Goal: Task Accomplishment & Management: Use online tool/utility

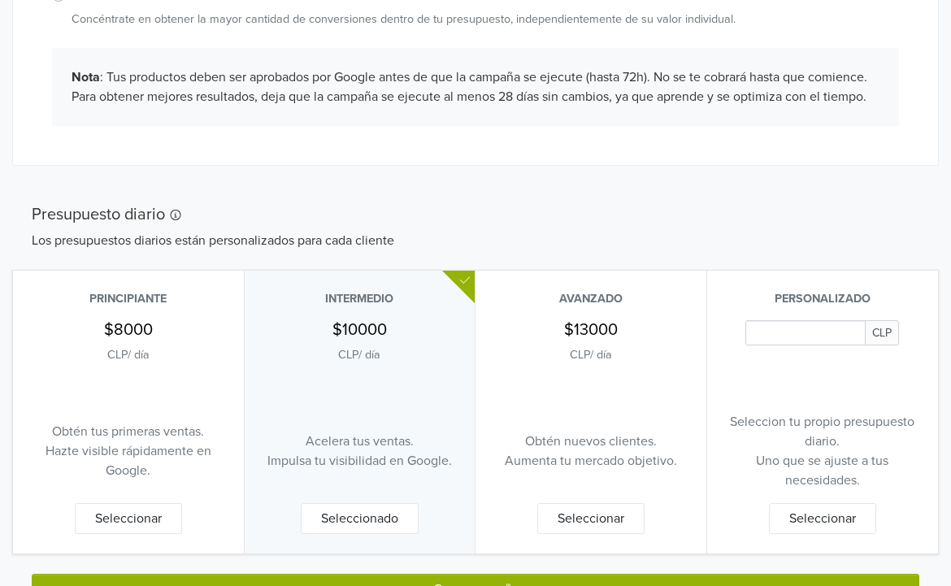
scroll to position [545, 0]
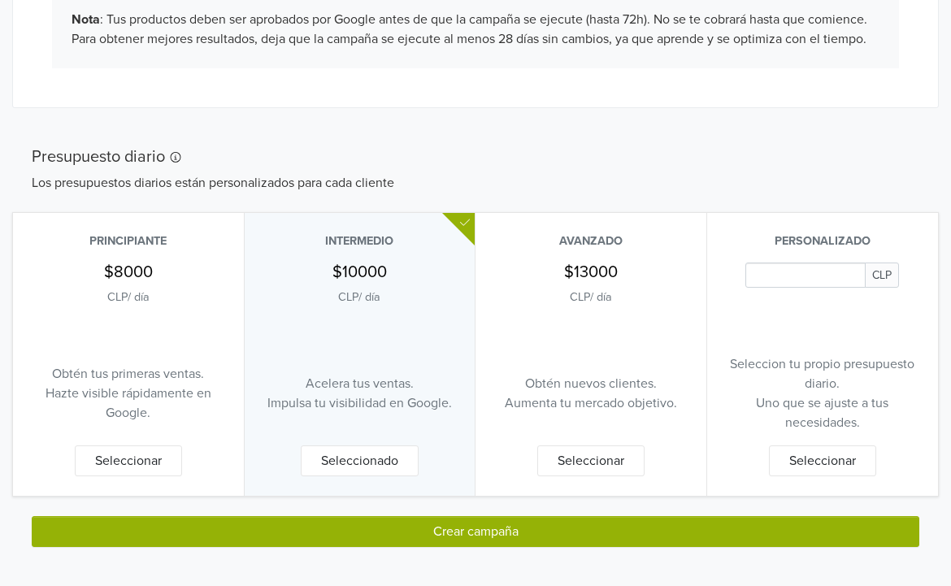
click at [787, 275] on input "Daily Custom Budget" at bounding box center [806, 275] width 120 height 25
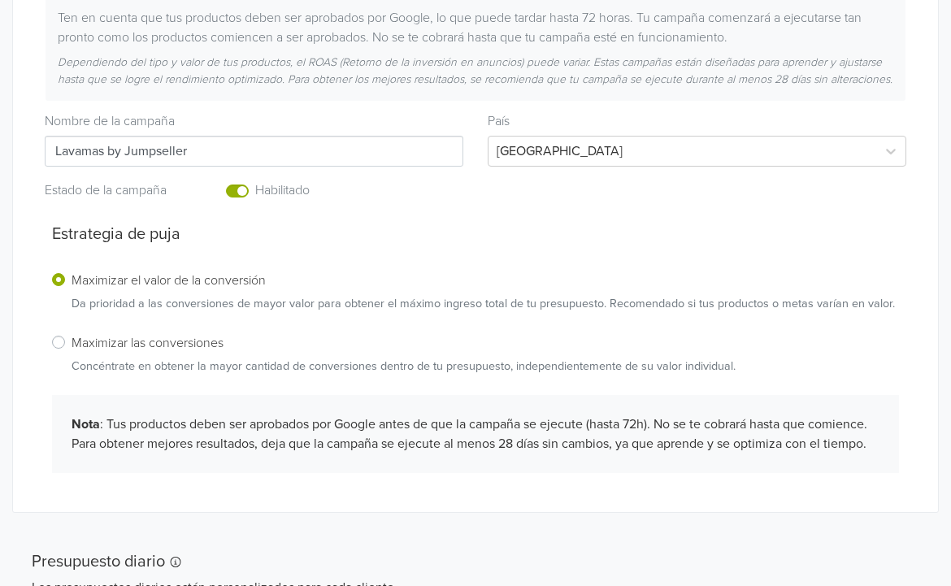
scroll to position [0, 0]
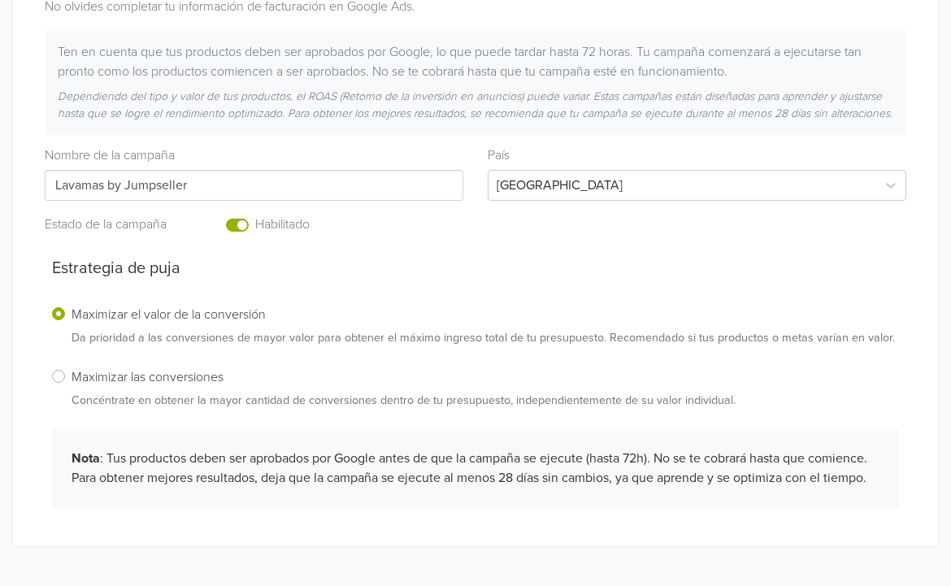
scroll to position [115, 0]
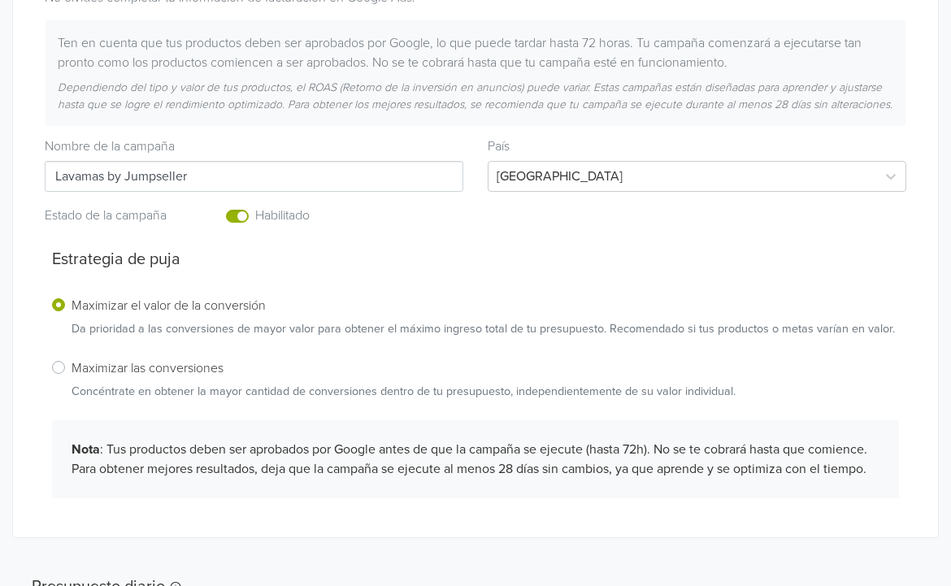
click at [255, 207] on label "Enabled or pause your campaign" at bounding box center [255, 207] width 0 height 0
click at [0, 0] on input "checkbox" at bounding box center [0, 0] width 0 height 0
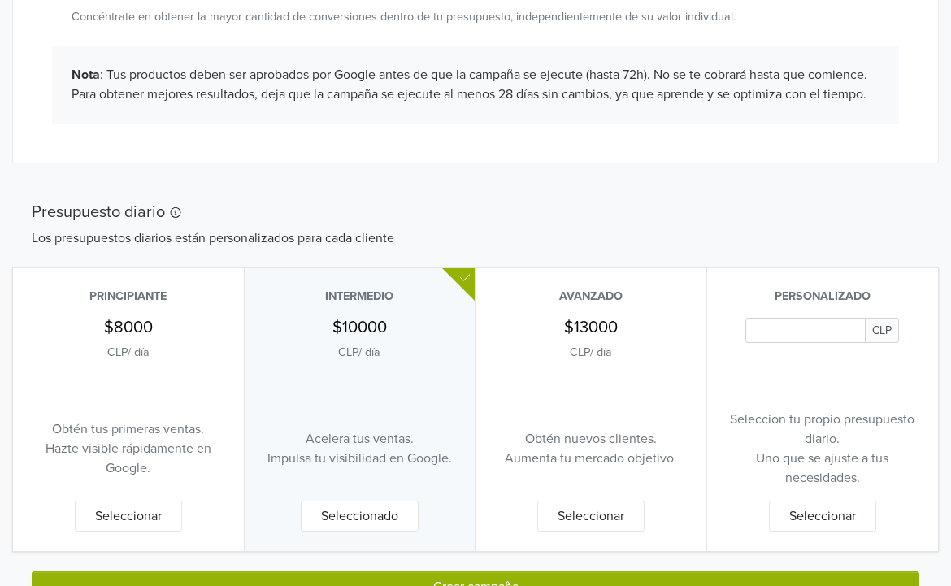
scroll to position [545, 0]
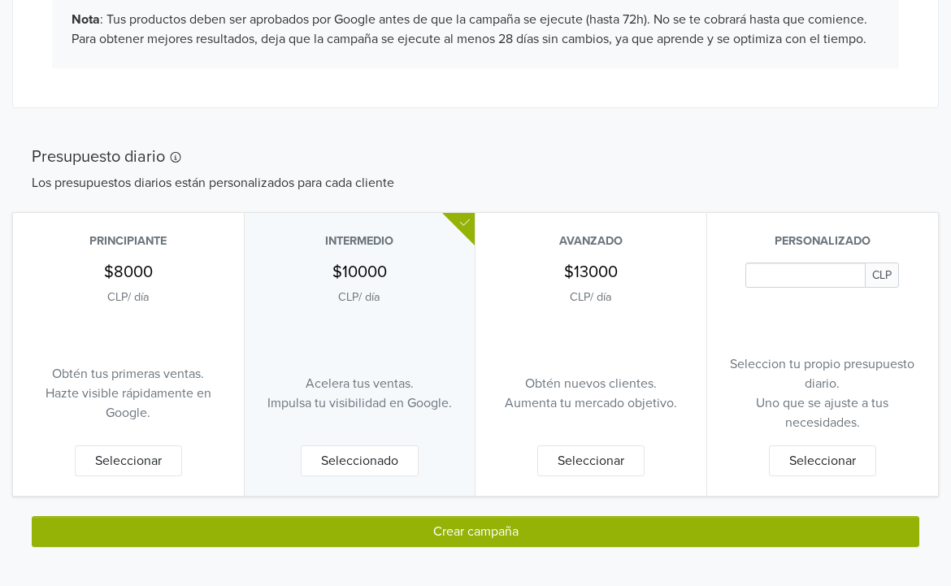
click at [489, 529] on button "Crear campaña" at bounding box center [476, 531] width 888 height 31
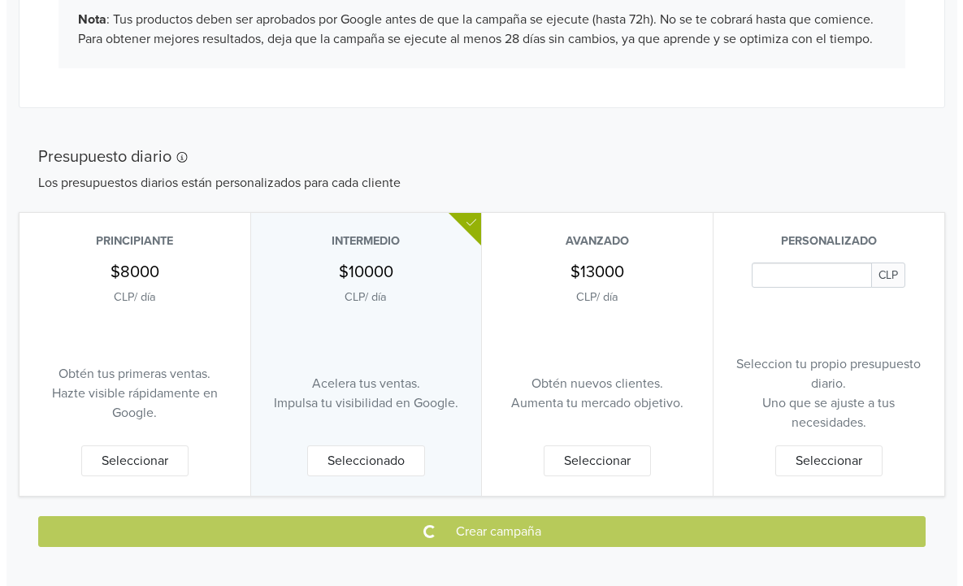
scroll to position [0, 0]
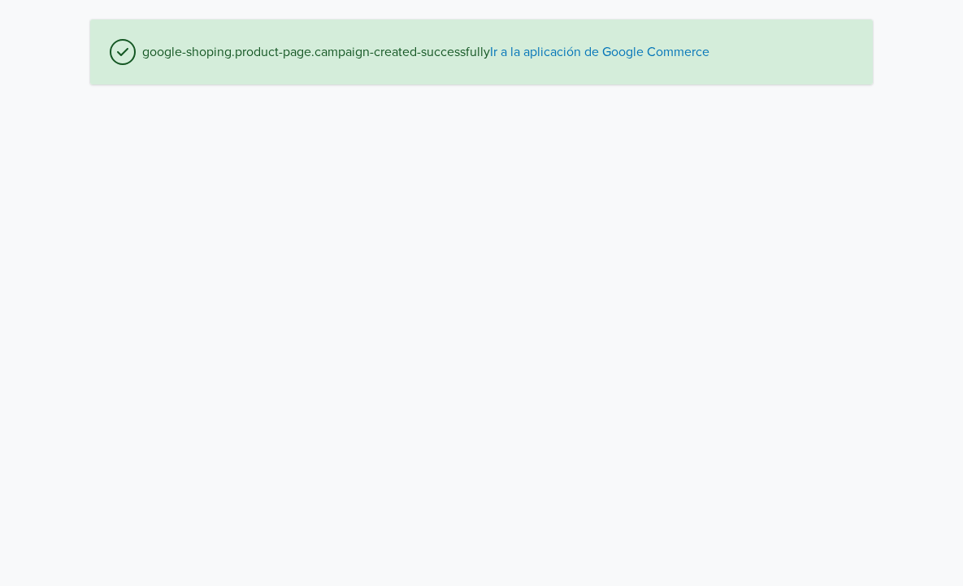
click at [563, 53] on link "Ir a la aplicación de Google Commerce" at bounding box center [600, 52] width 220 height 16
